Goal: Use online tool/utility

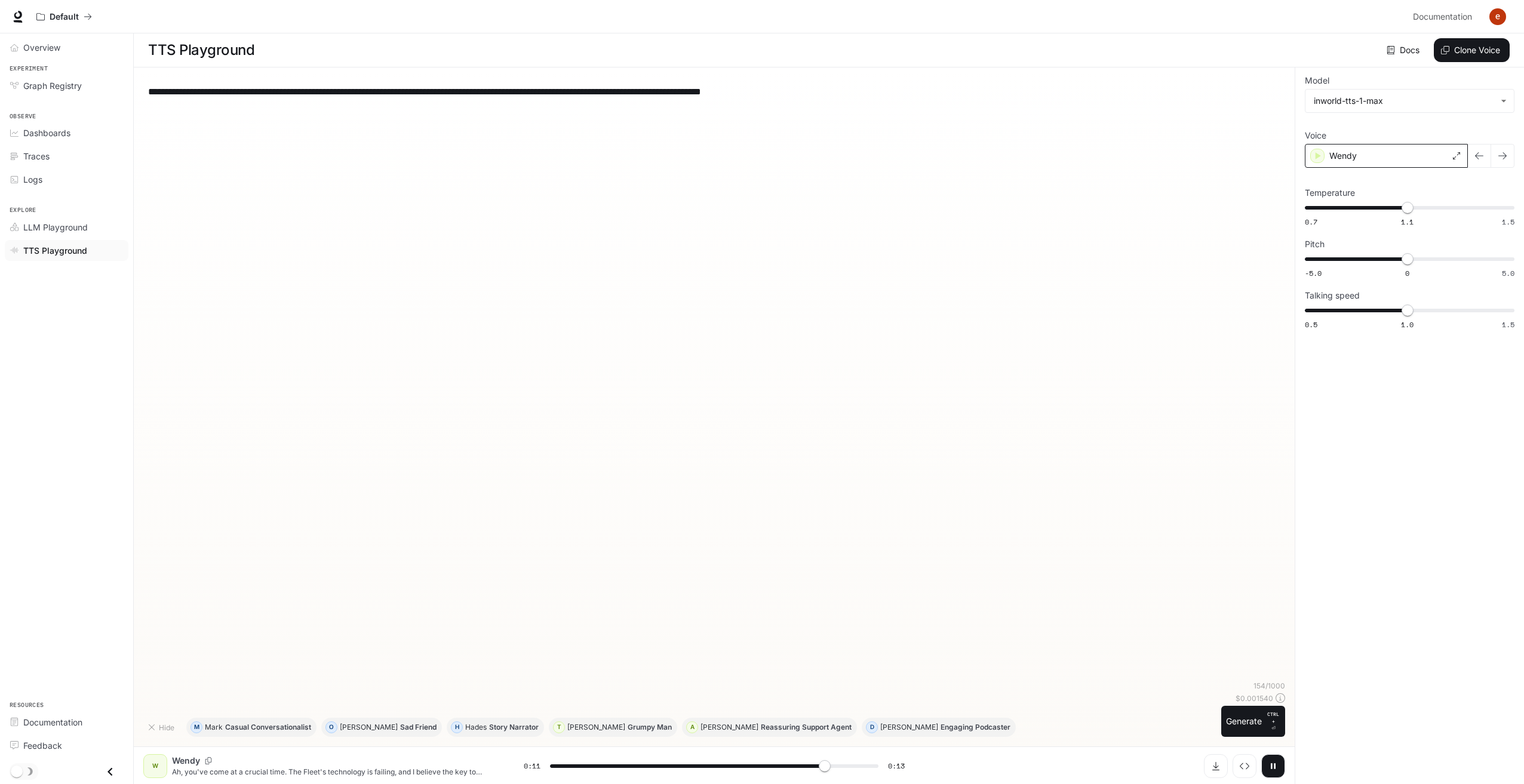
click at [1393, 162] on div "Wendy" at bounding box center [1386, 156] width 163 height 24
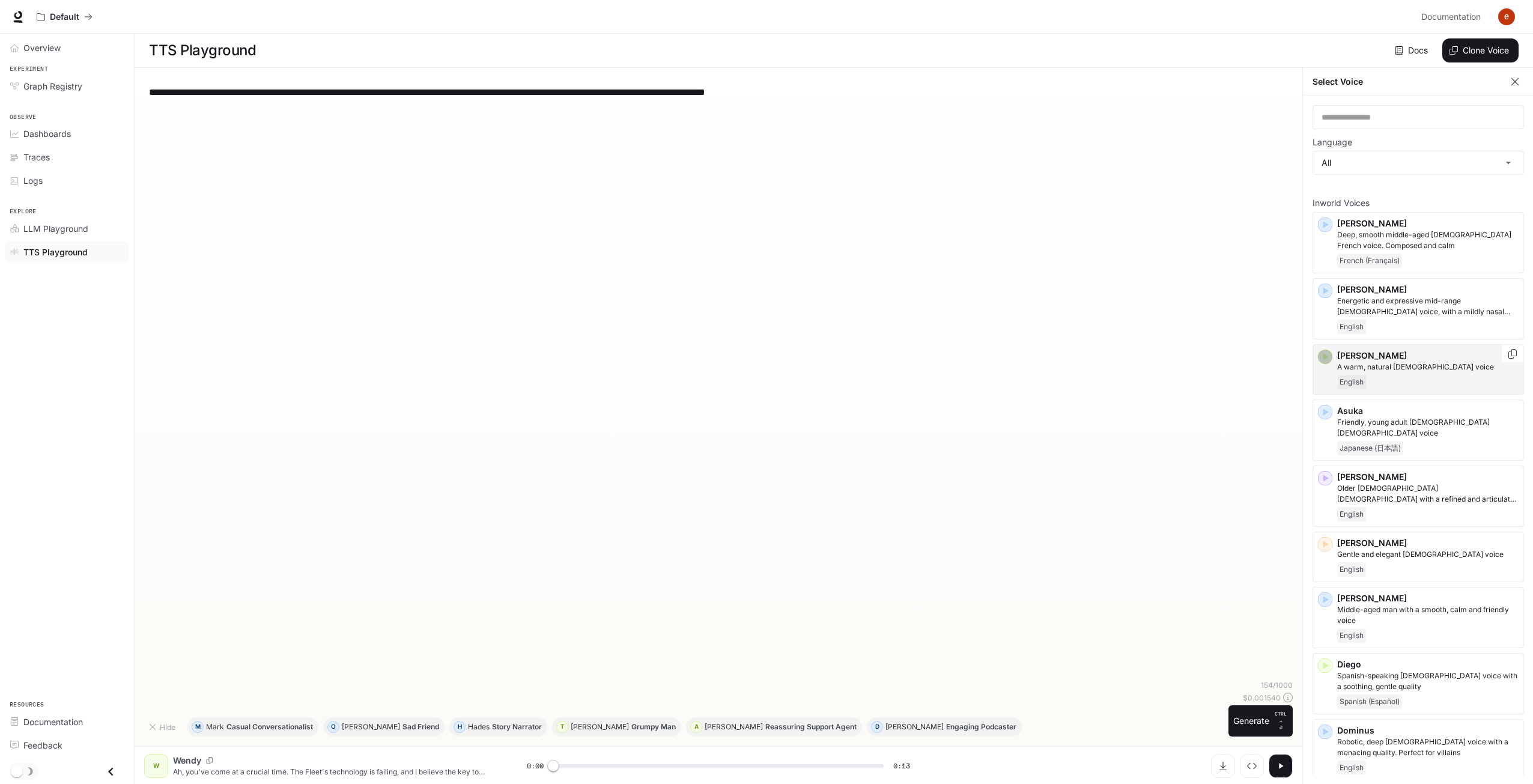
click at [1325, 351] on icon "button" at bounding box center [1325, 356] width 12 height 12
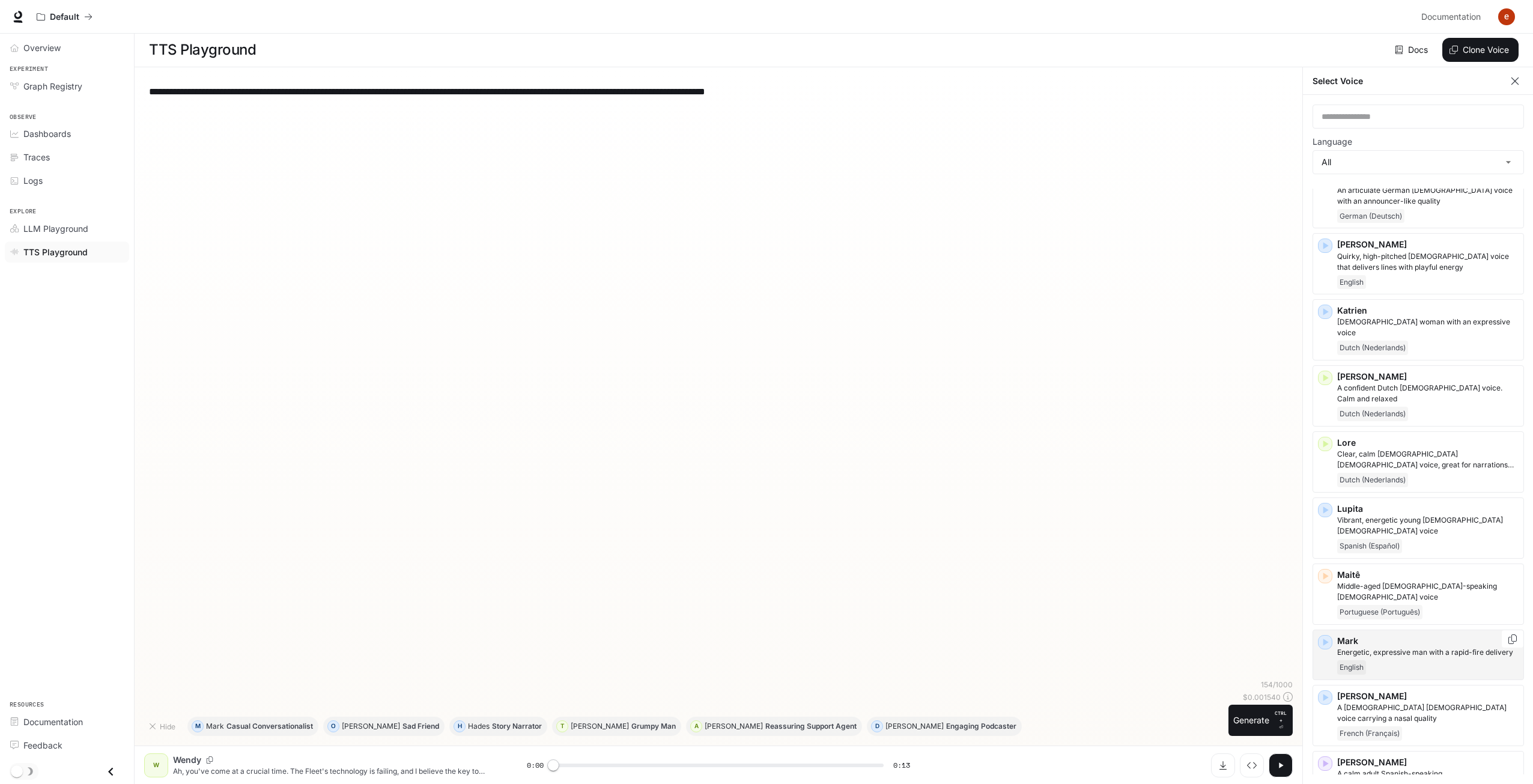
scroll to position [1682, 0]
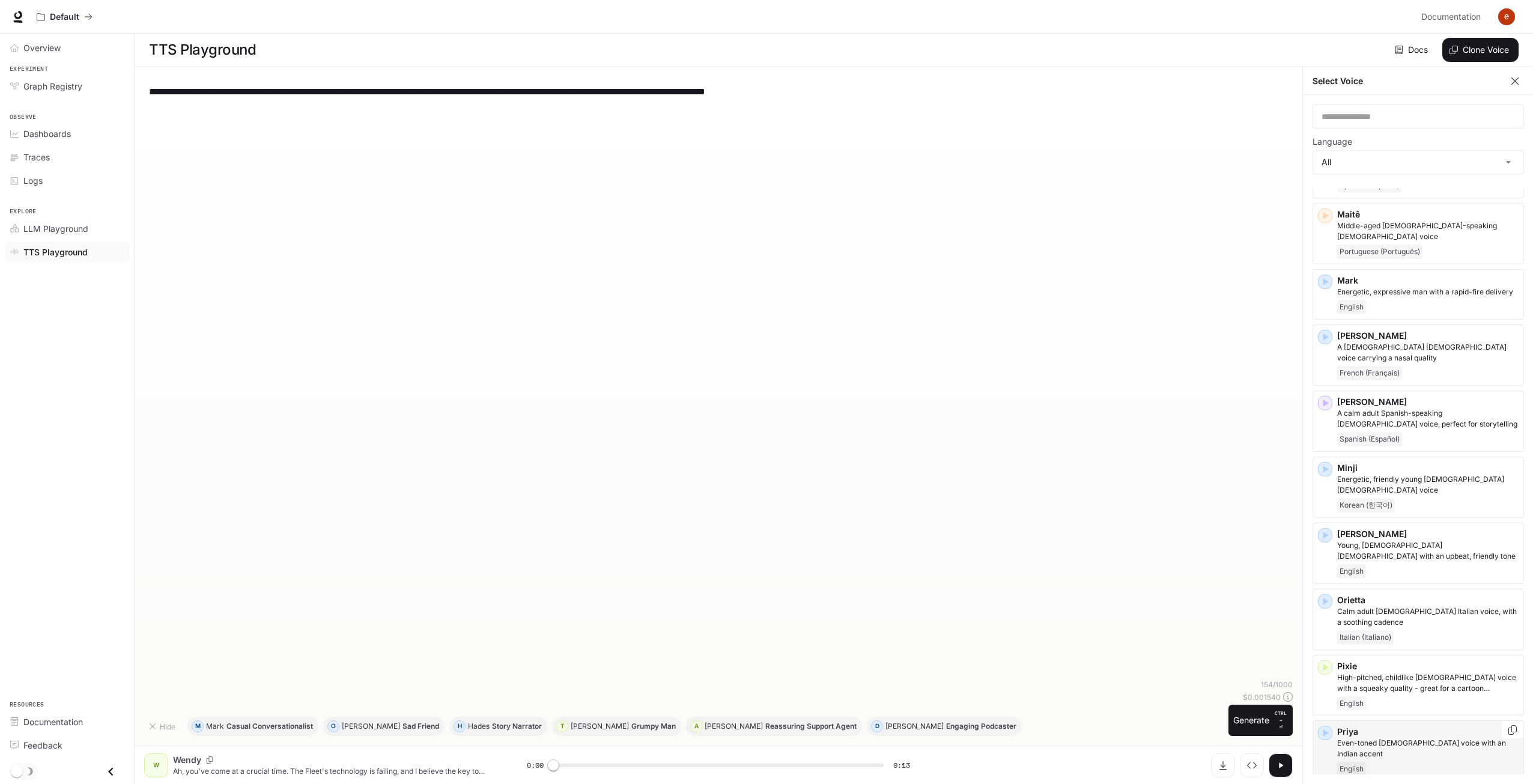
click at [1328, 727] on icon "button" at bounding box center [1325, 732] width 12 height 12
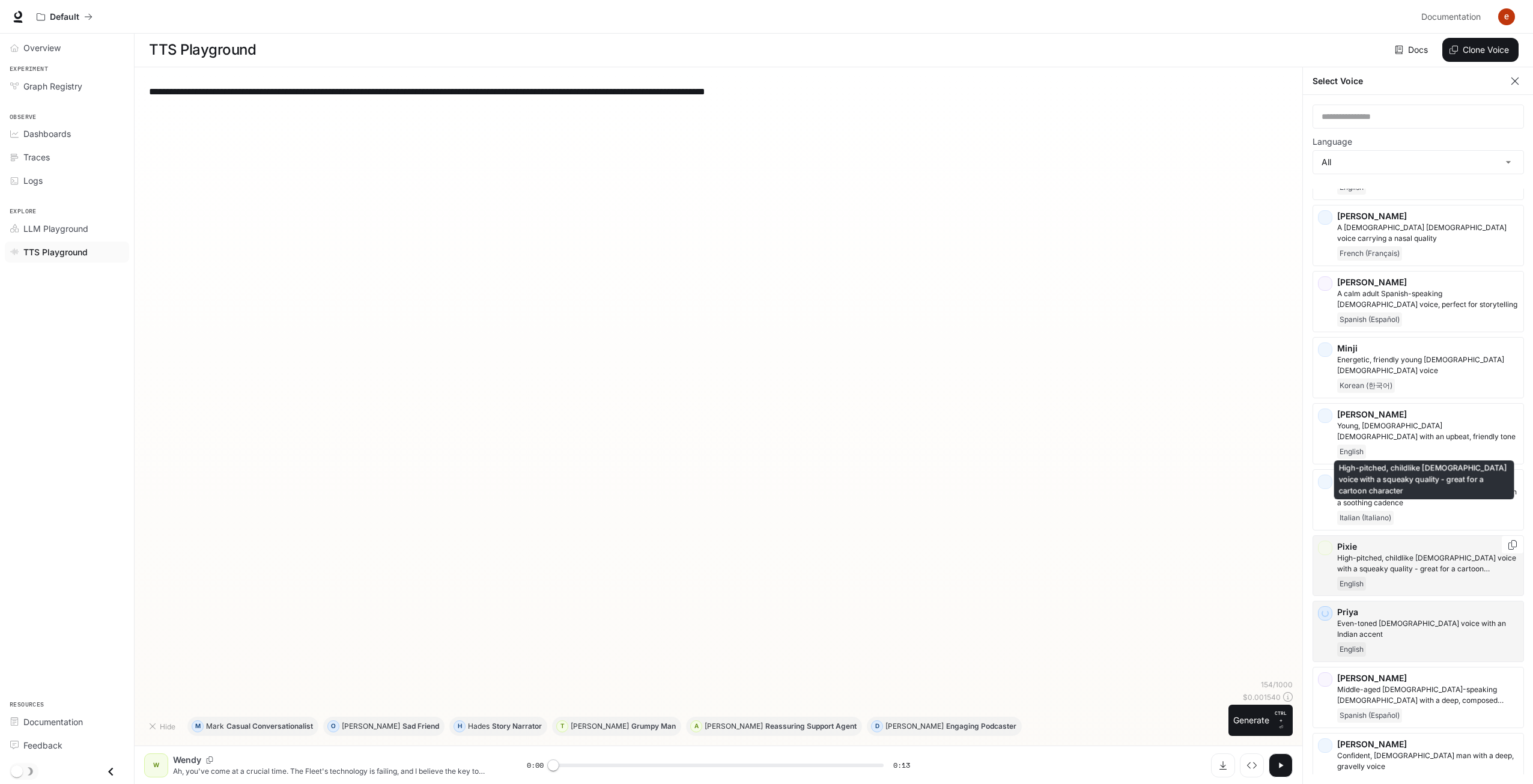
scroll to position [1862, 0]
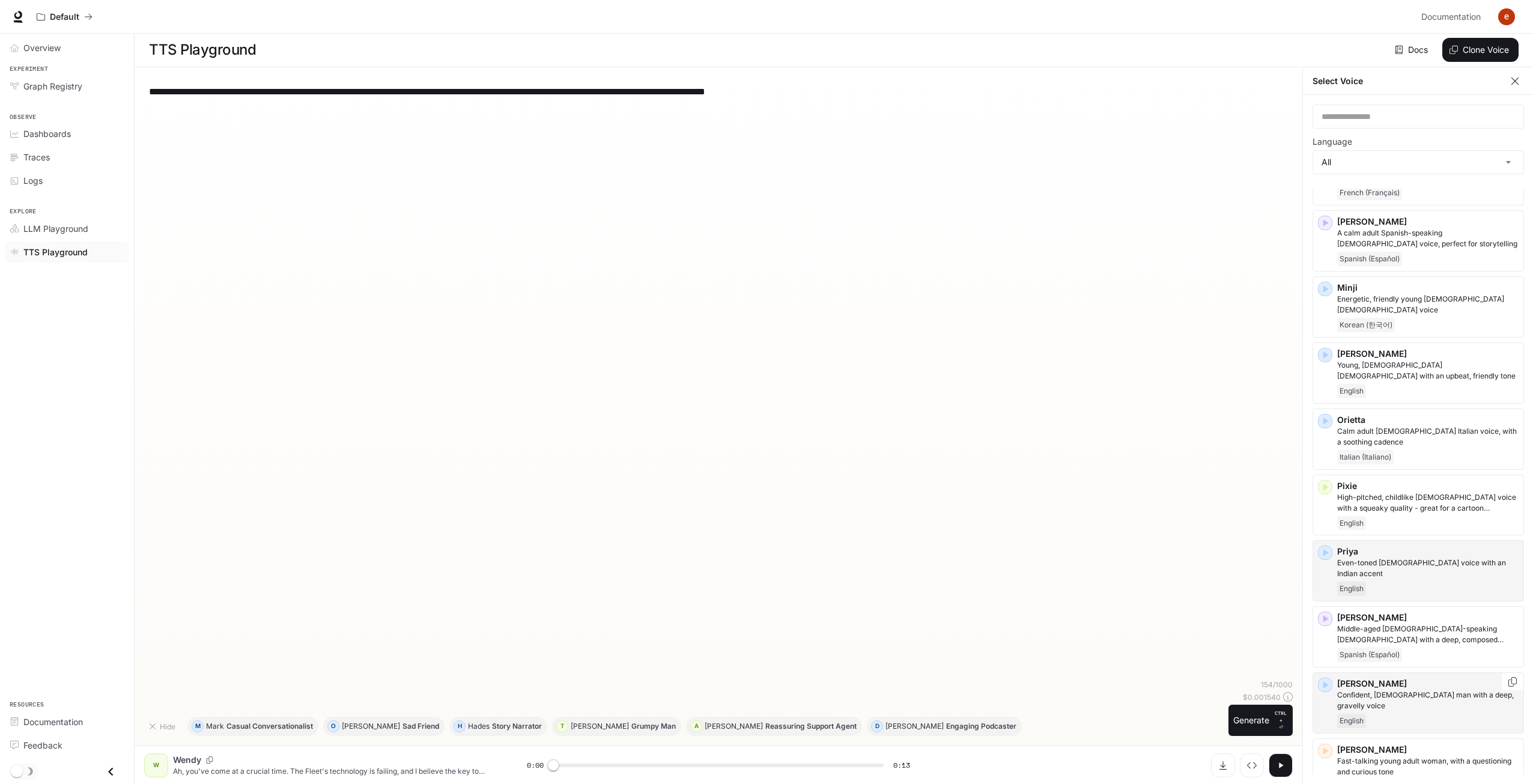
click at [1329, 678] on icon "button" at bounding box center [1325, 684] width 12 height 12
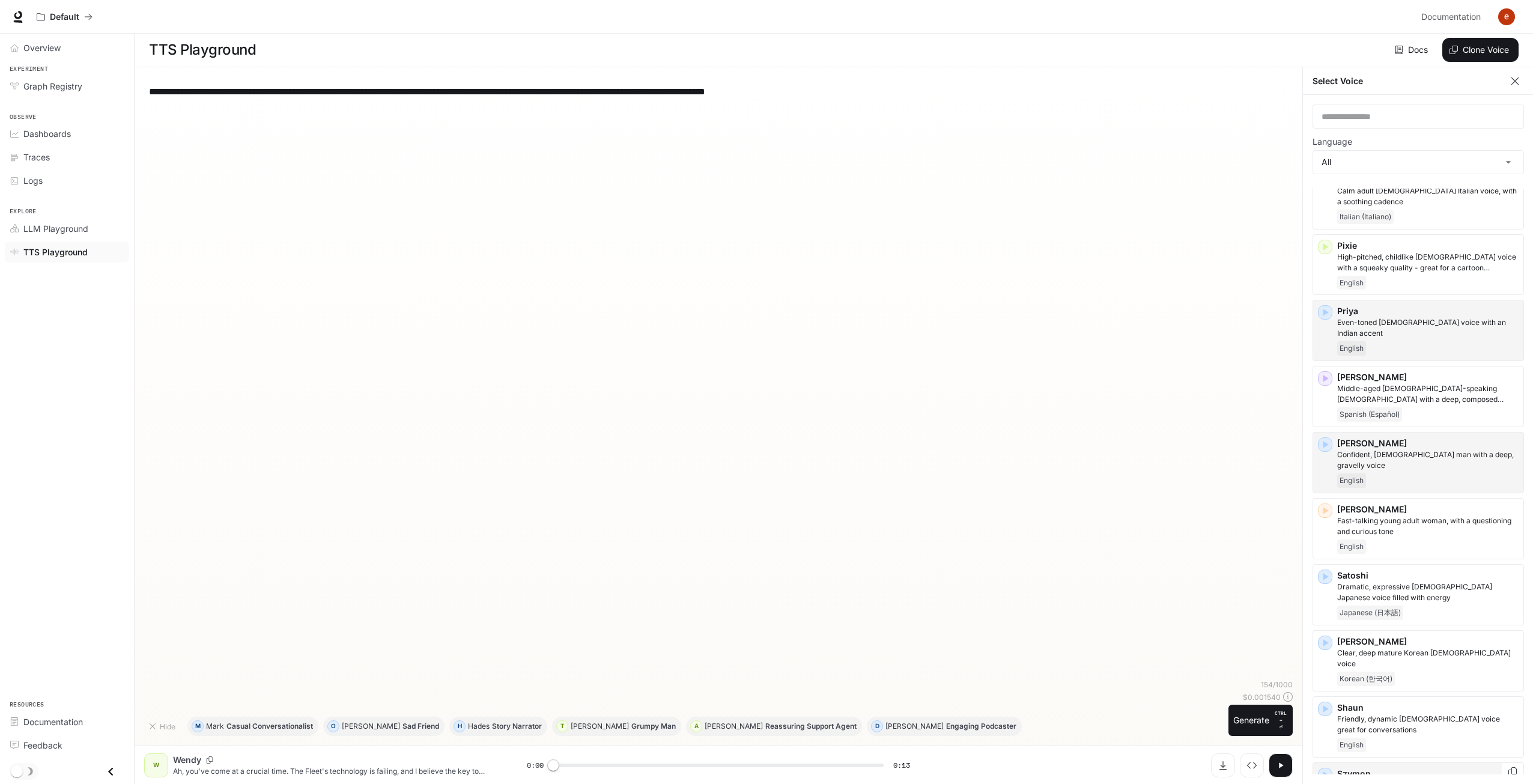
scroll to position [2162, 0]
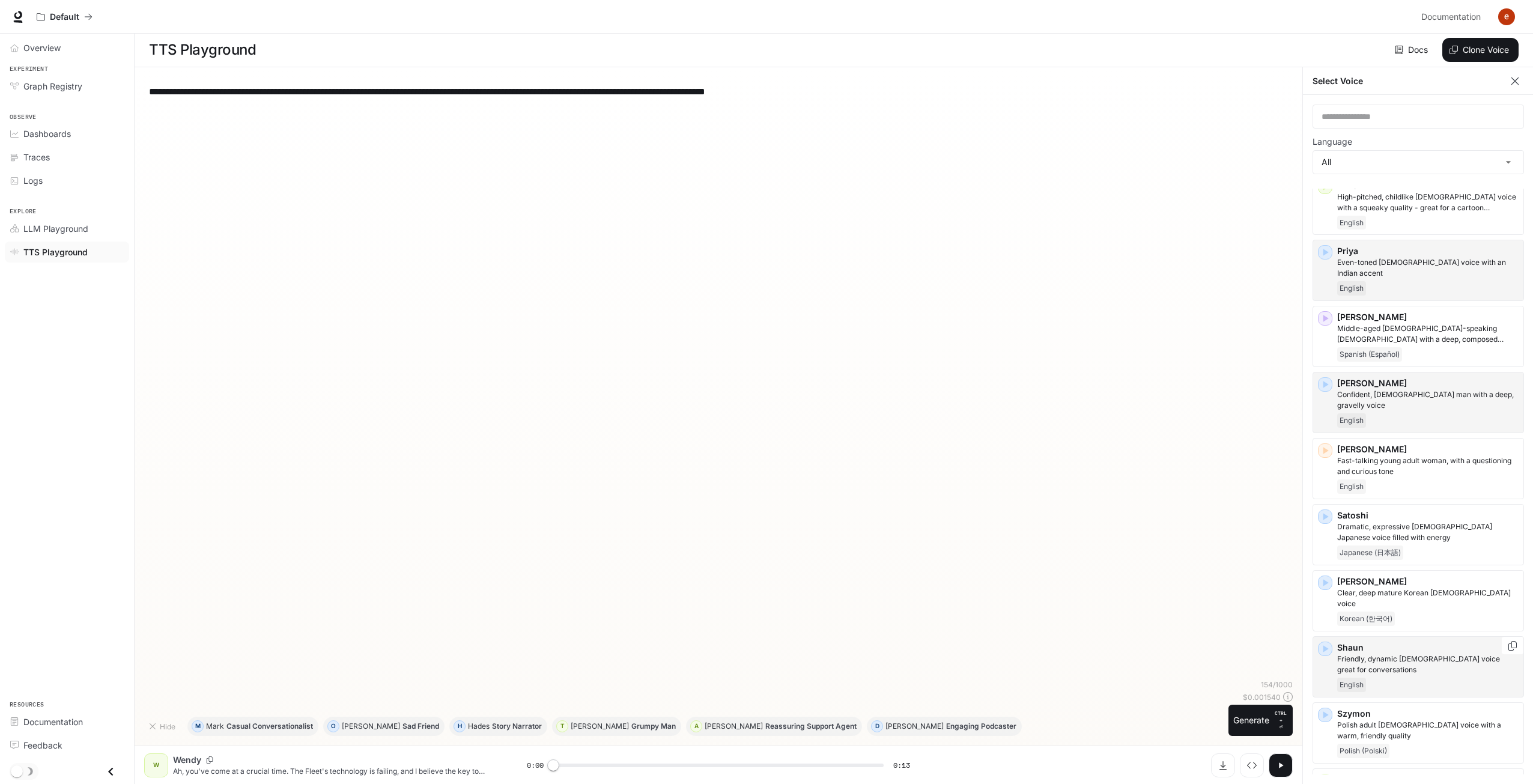
click at [1324, 645] on icon "button" at bounding box center [1326, 648] width 6 height 7
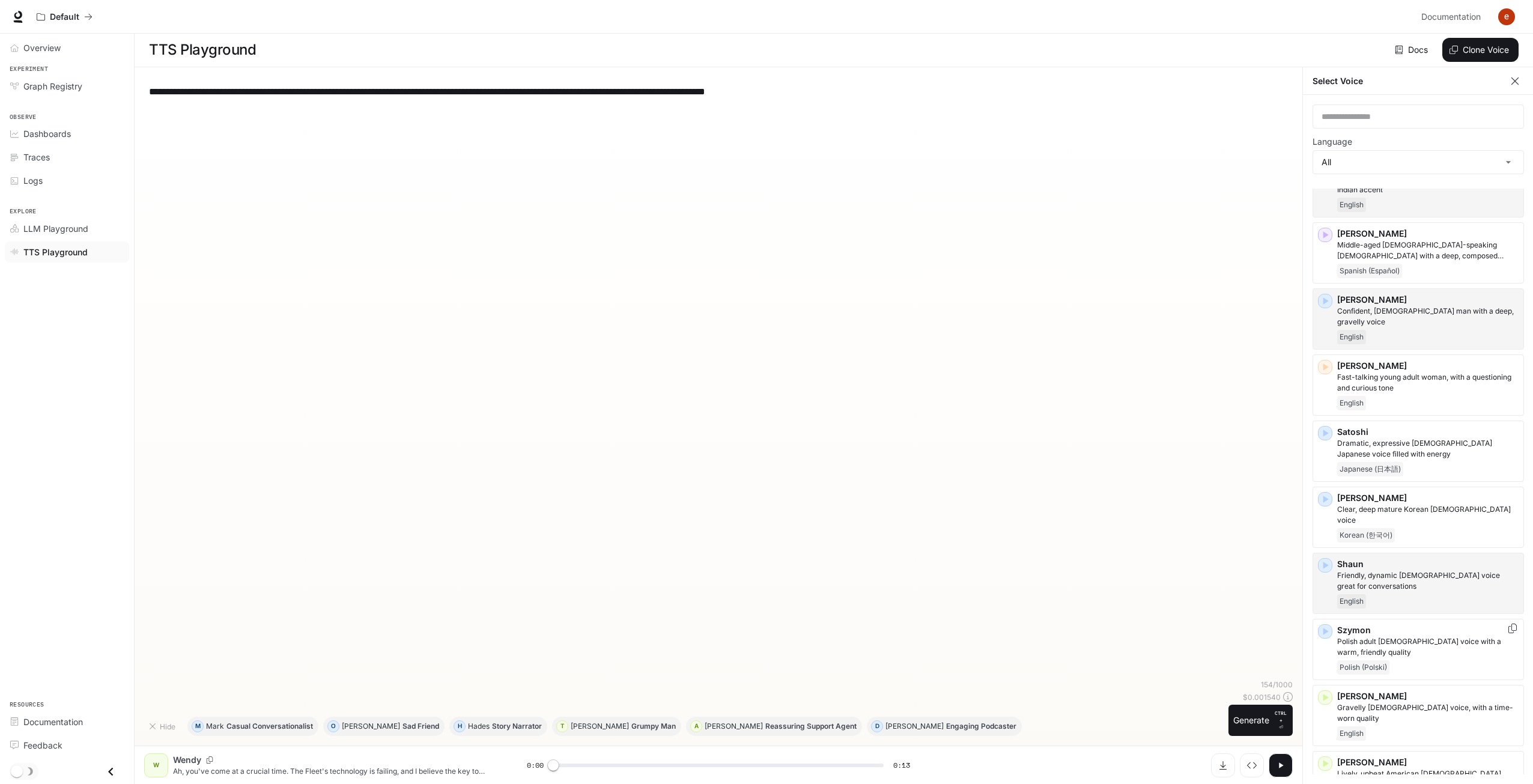
scroll to position [2282, 0]
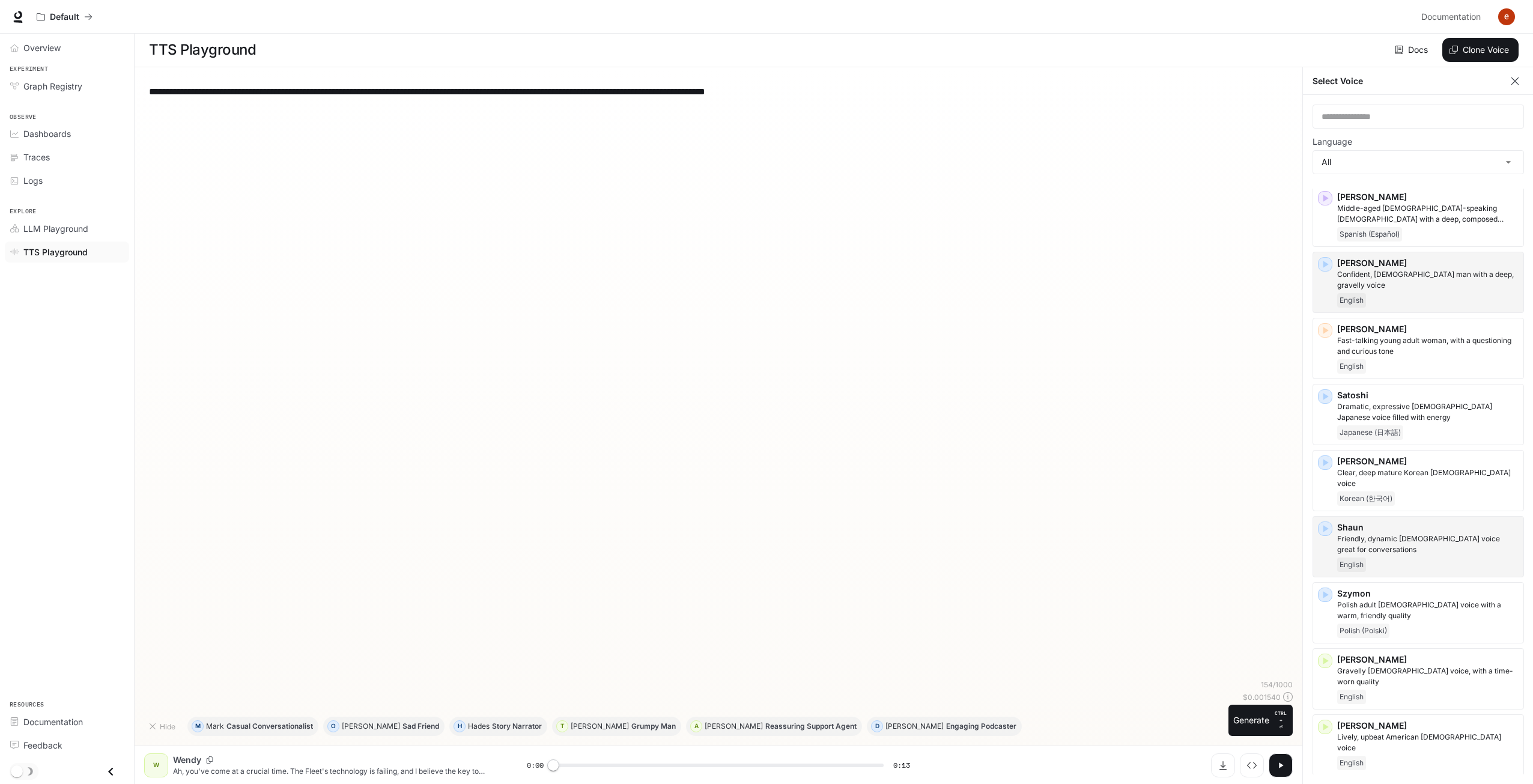
click at [1329, 787] on icon "button" at bounding box center [1325, 792] width 12 height 12
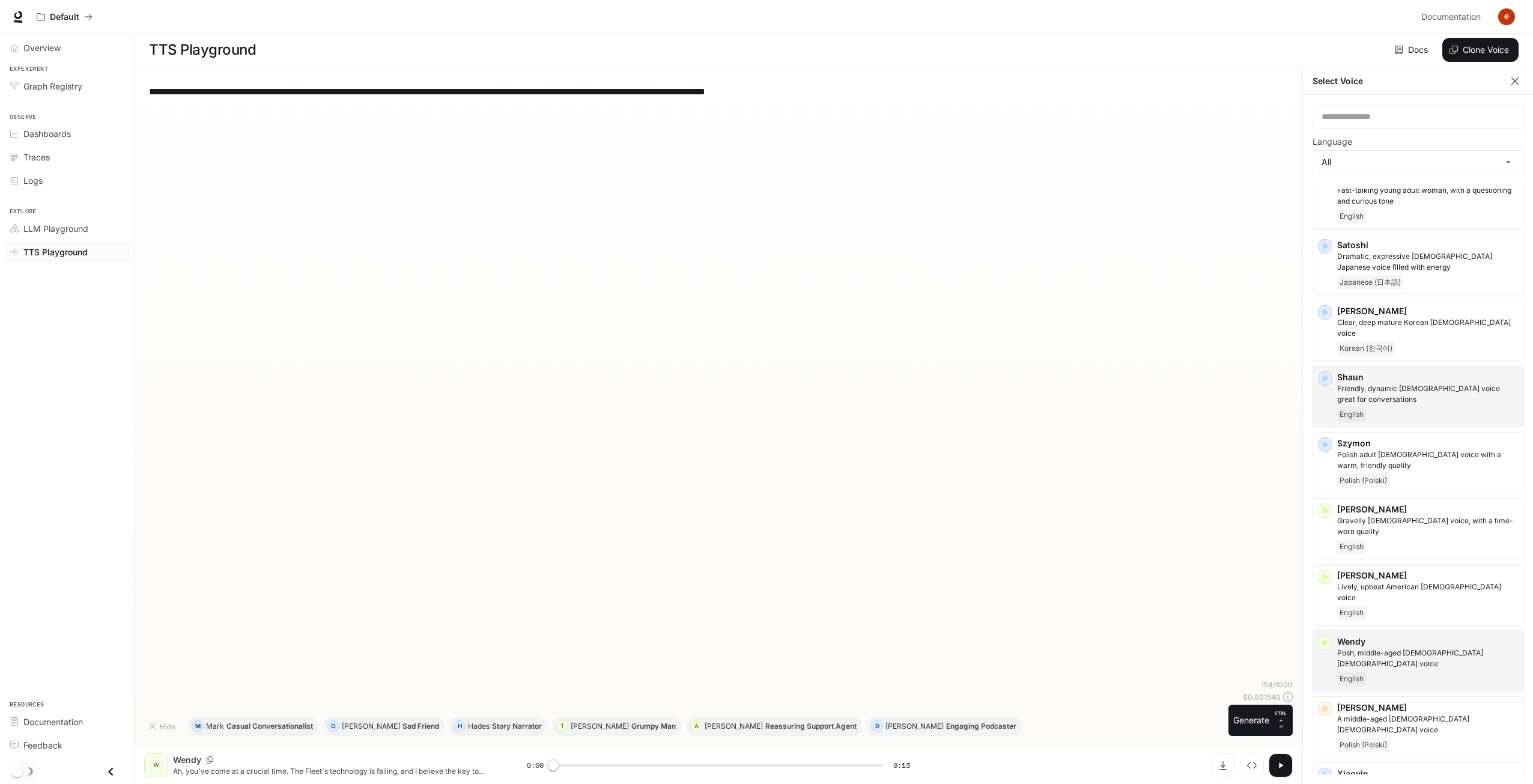
scroll to position [2449, 0]
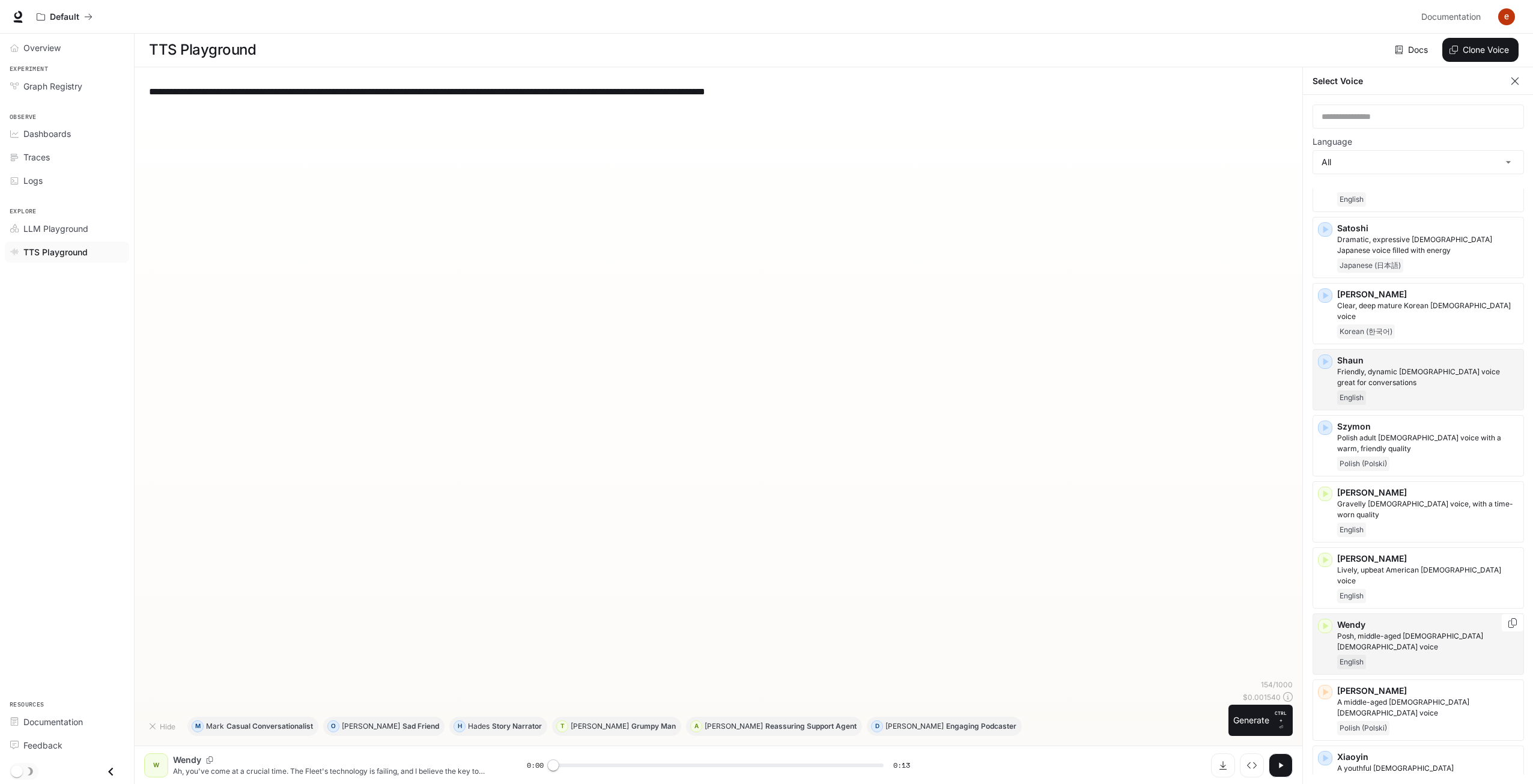
click at [1421, 618] on p "Wendy" at bounding box center [1427, 624] width 181 height 12
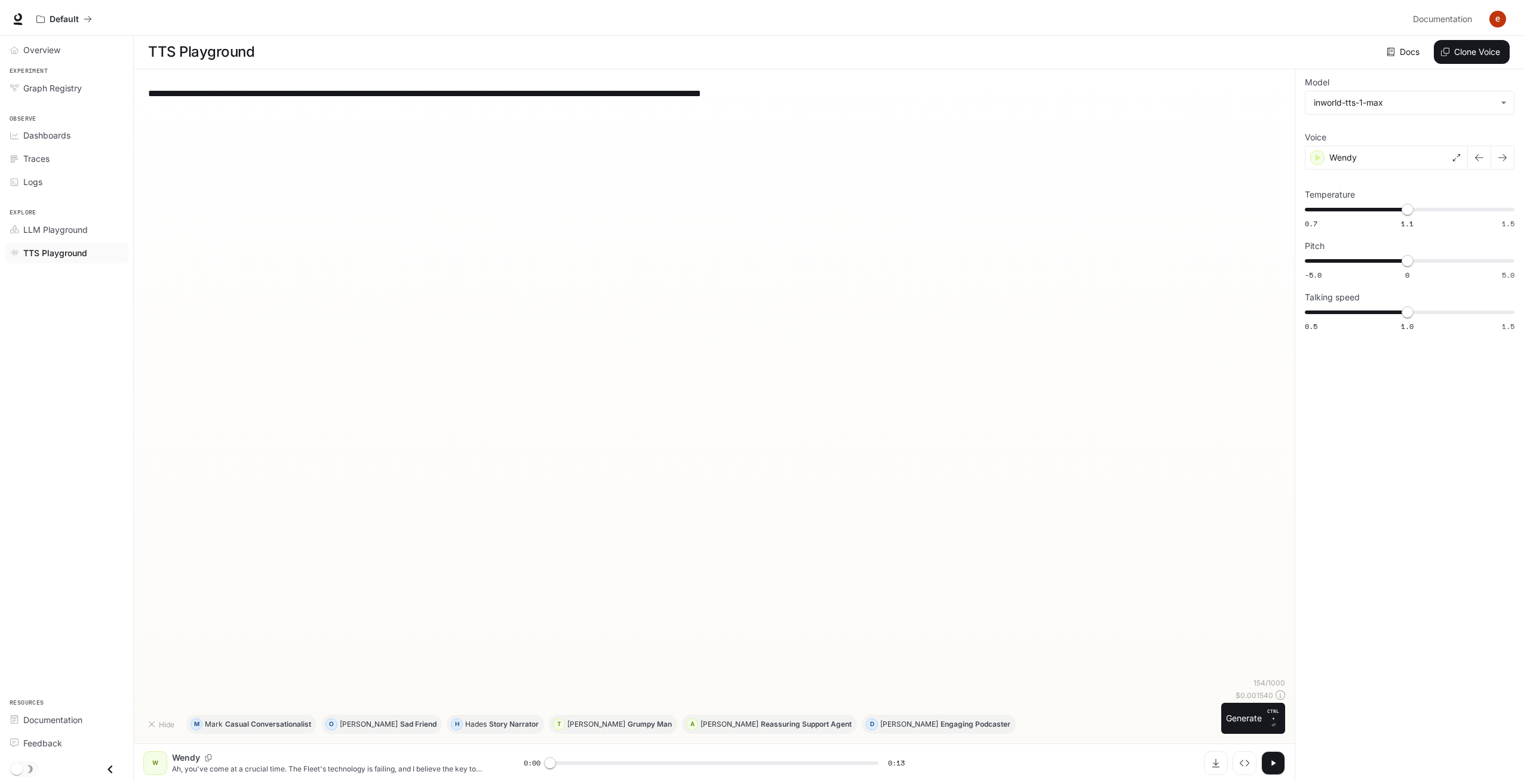
scroll to position [0, 0]
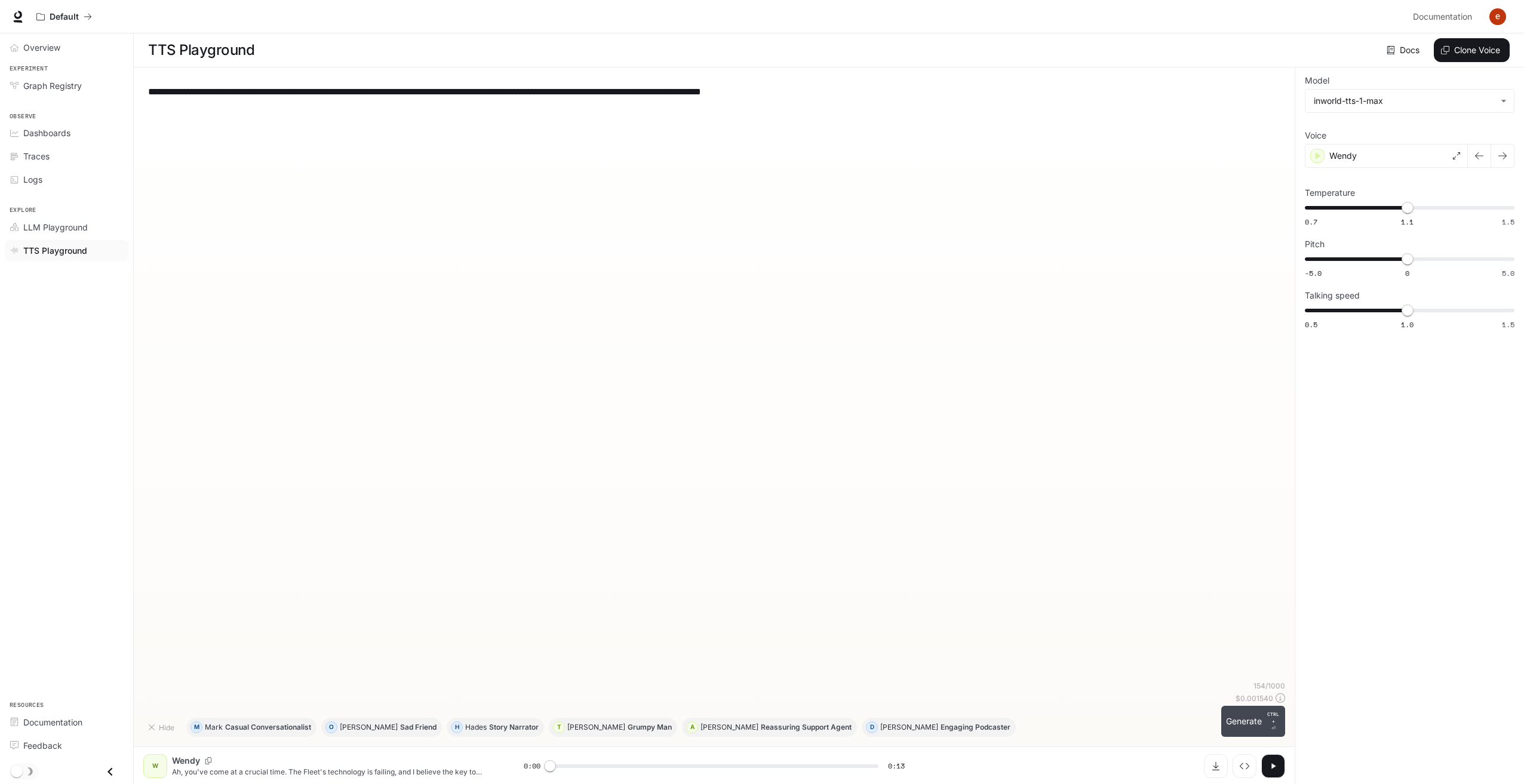
click at [1238, 720] on button "Generate CTRL + ⏎" at bounding box center [1253, 721] width 64 height 31
type input "*"
click at [1219, 768] on icon "Download audio" at bounding box center [1216, 766] width 9 height 9
click at [511, 272] on div "**********" at bounding box center [714, 379] width 1142 height 604
drag, startPoint x: 881, startPoint y: 95, endPoint x: 0, endPoint y: 73, distance: 881.3
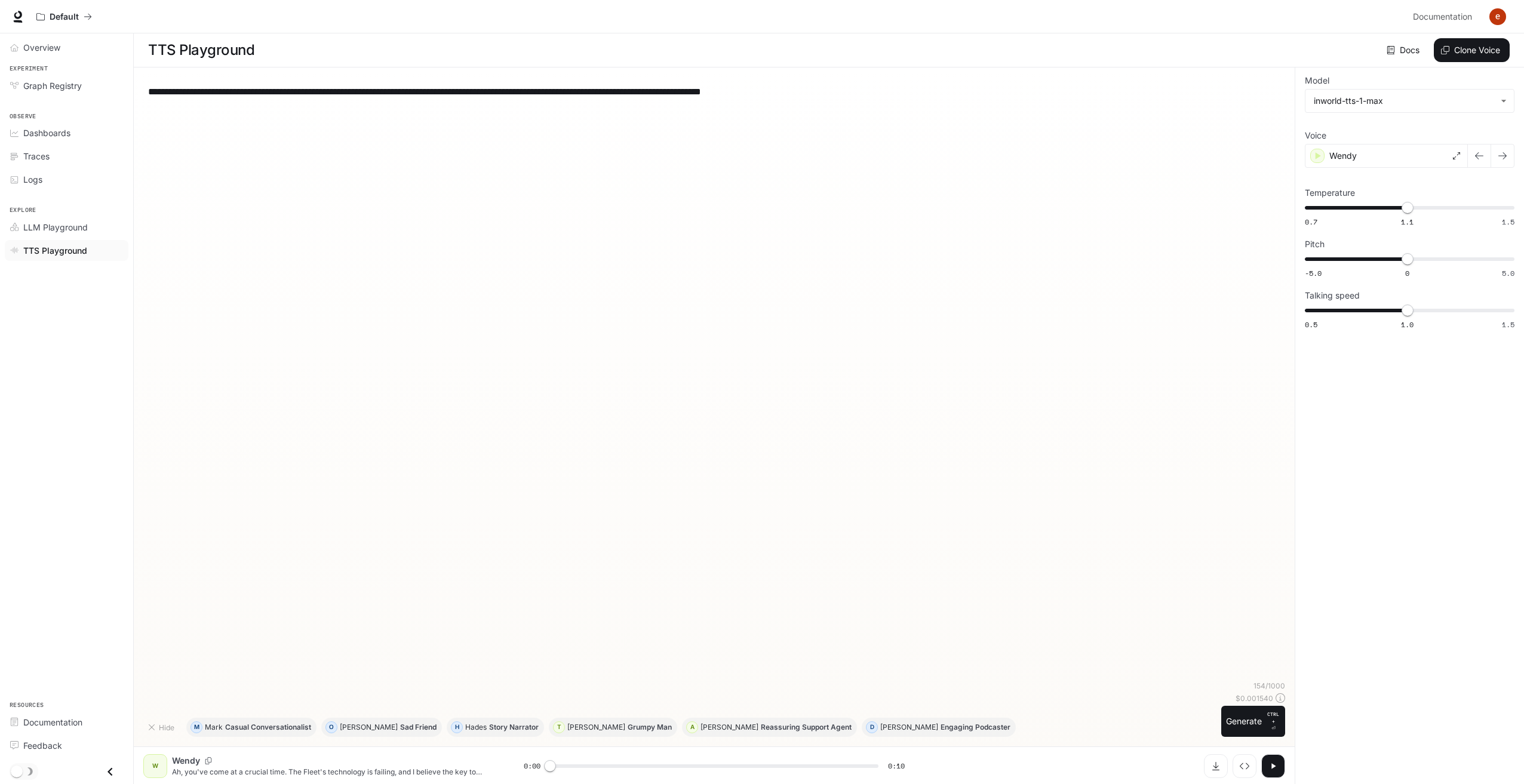
click at [0, 73] on div "**********" at bounding box center [762, 392] width 1524 height 785
